Goal: Information Seeking & Learning: Learn about a topic

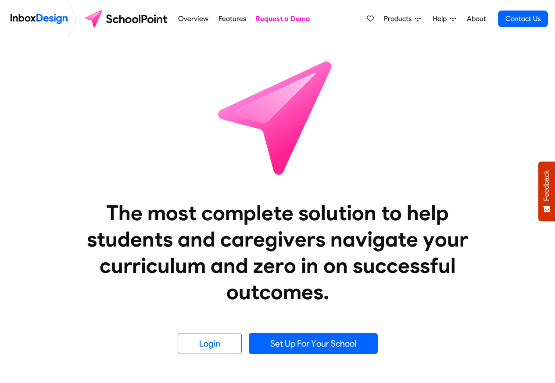
click at [395, 19] on span "Products" at bounding box center [399, 19] width 31 height 11
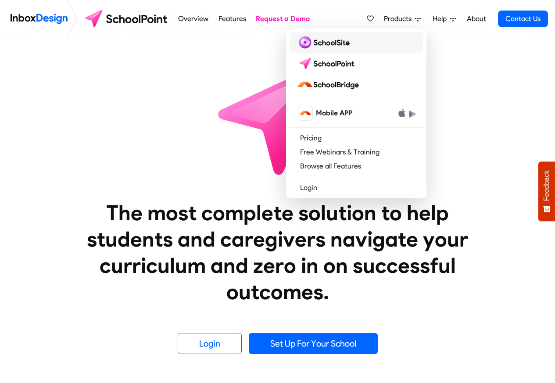
click at [317, 43] on img at bounding box center [324, 43] width 57 height 14
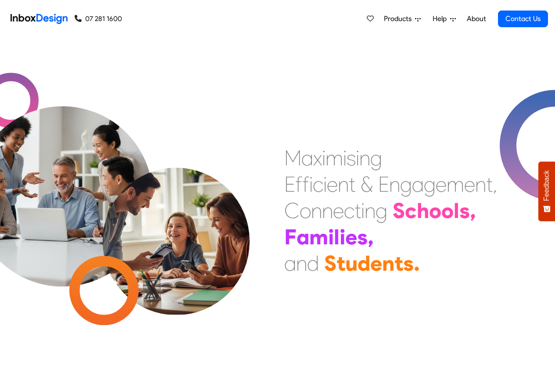
click at [409, 19] on span "Products" at bounding box center [399, 19] width 31 height 11
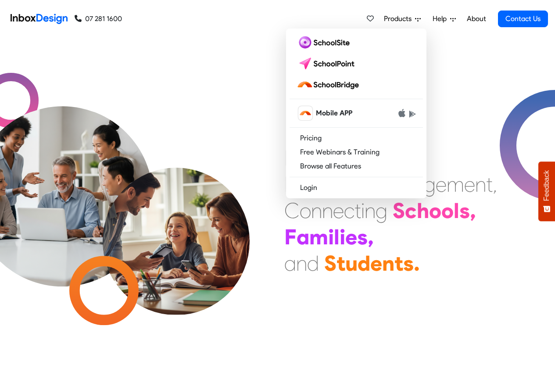
click at [549, 19] on nav "07 281 1600 07 281 1600 Products Mobile APP Pricing Free Webinars & Training Br…" at bounding box center [277, 19] width 555 height 38
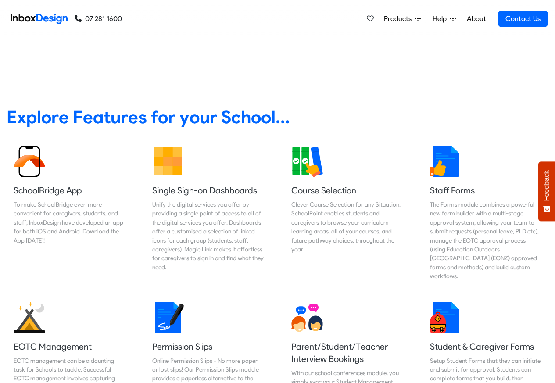
scroll to position [835, 0]
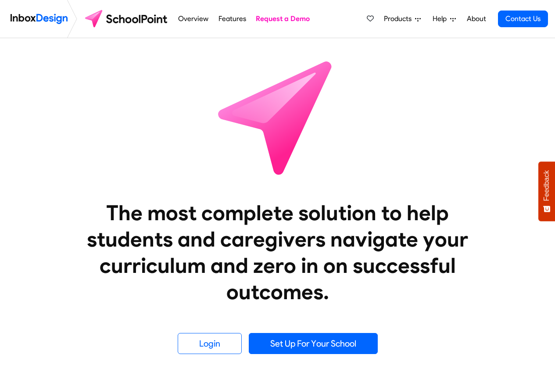
click at [218, 19] on link "Features" at bounding box center [232, 19] width 32 height 18
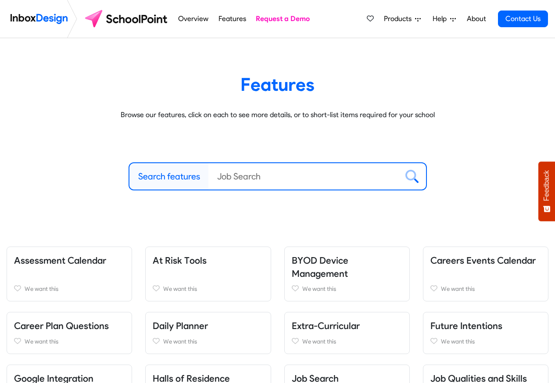
click at [226, 20] on link "Features" at bounding box center [232, 19] width 32 height 18
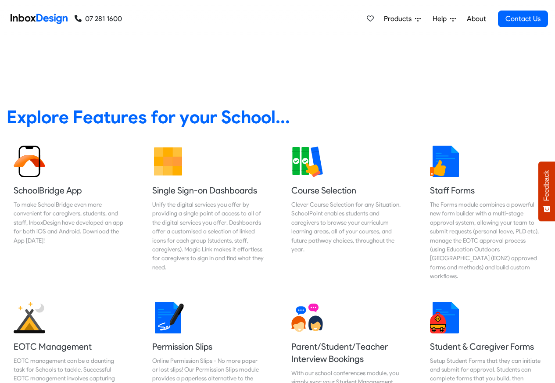
scroll to position [835, 0]
